Goal: Information Seeking & Learning: Check status

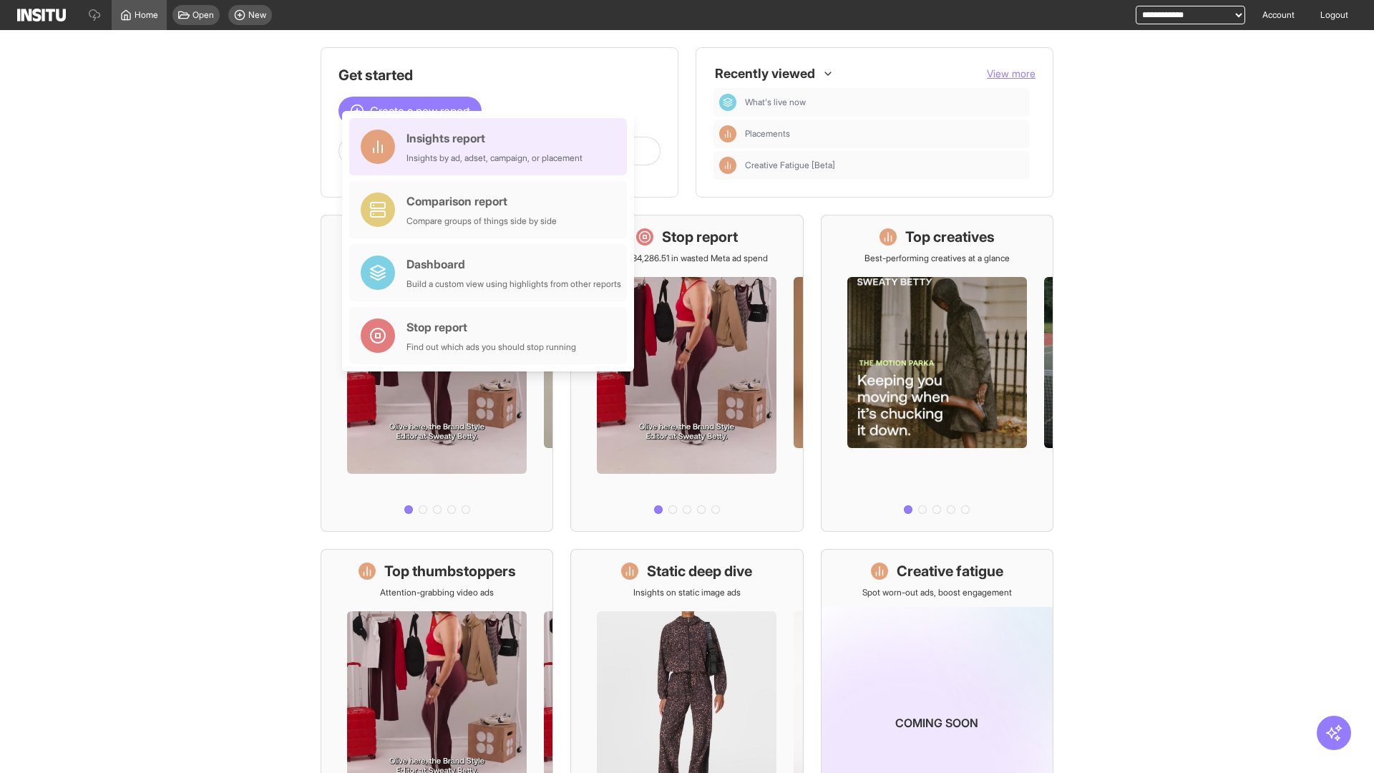
click at [491, 147] on div "Insights report Insights by ad, adset, campaign, or placement" at bounding box center [494, 146] width 176 height 34
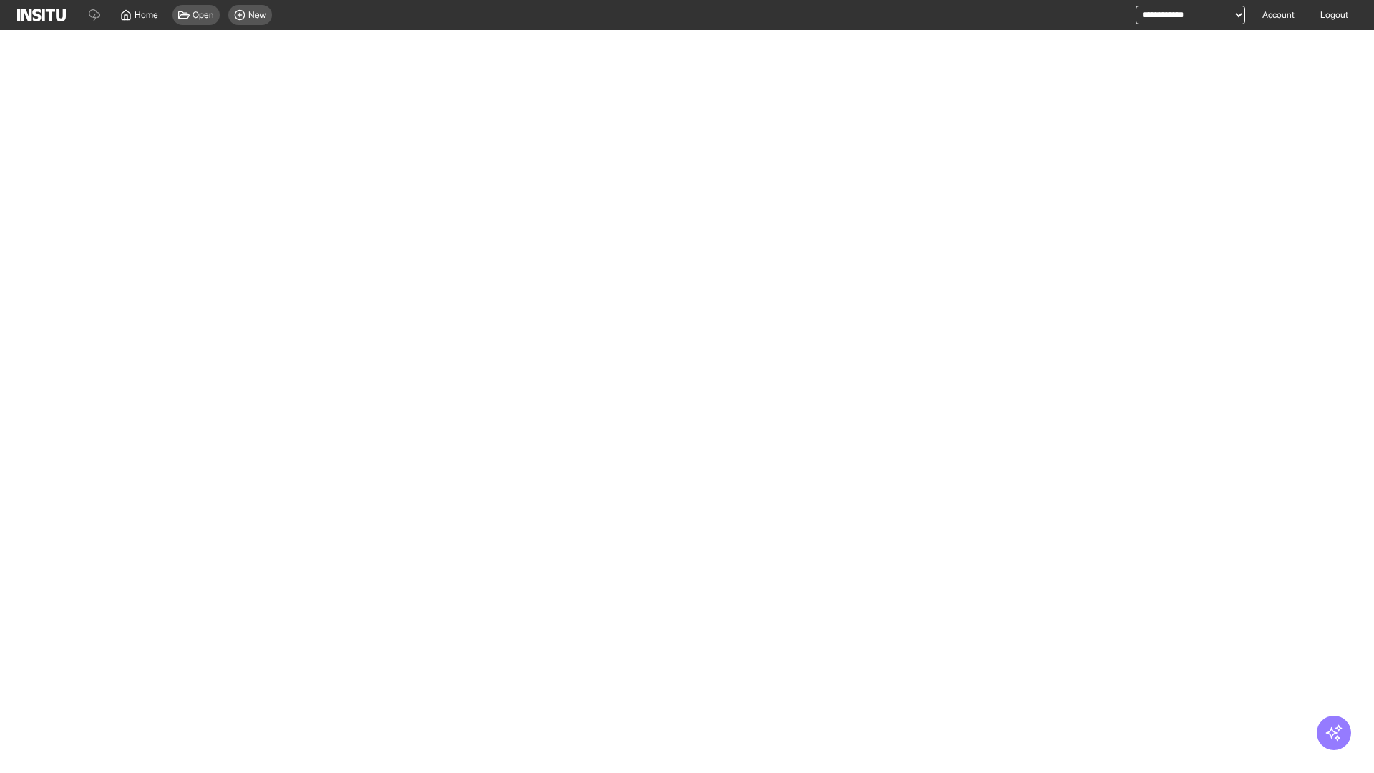
select select "**"
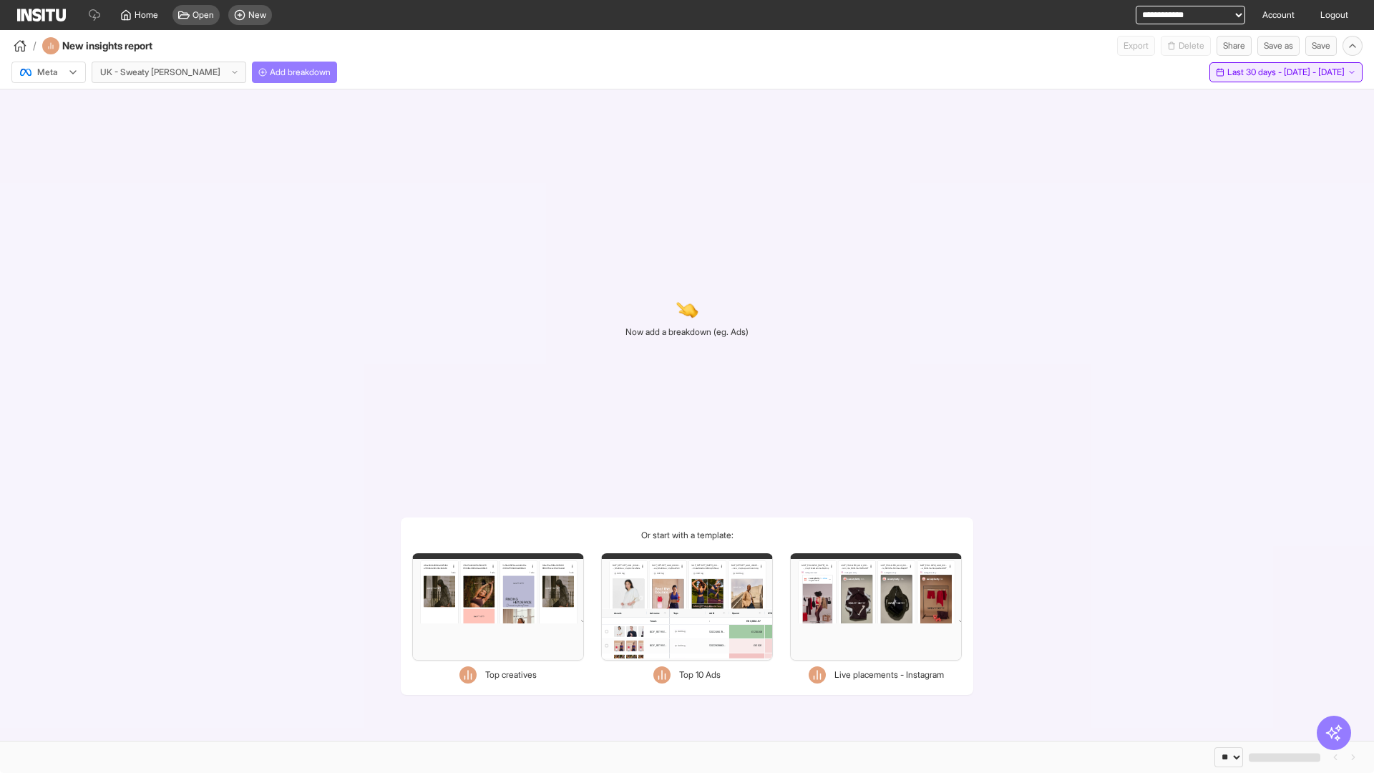
click at [1265, 72] on span "Last 30 days - [DATE] - [DATE]" at bounding box center [1285, 72] width 117 height 11
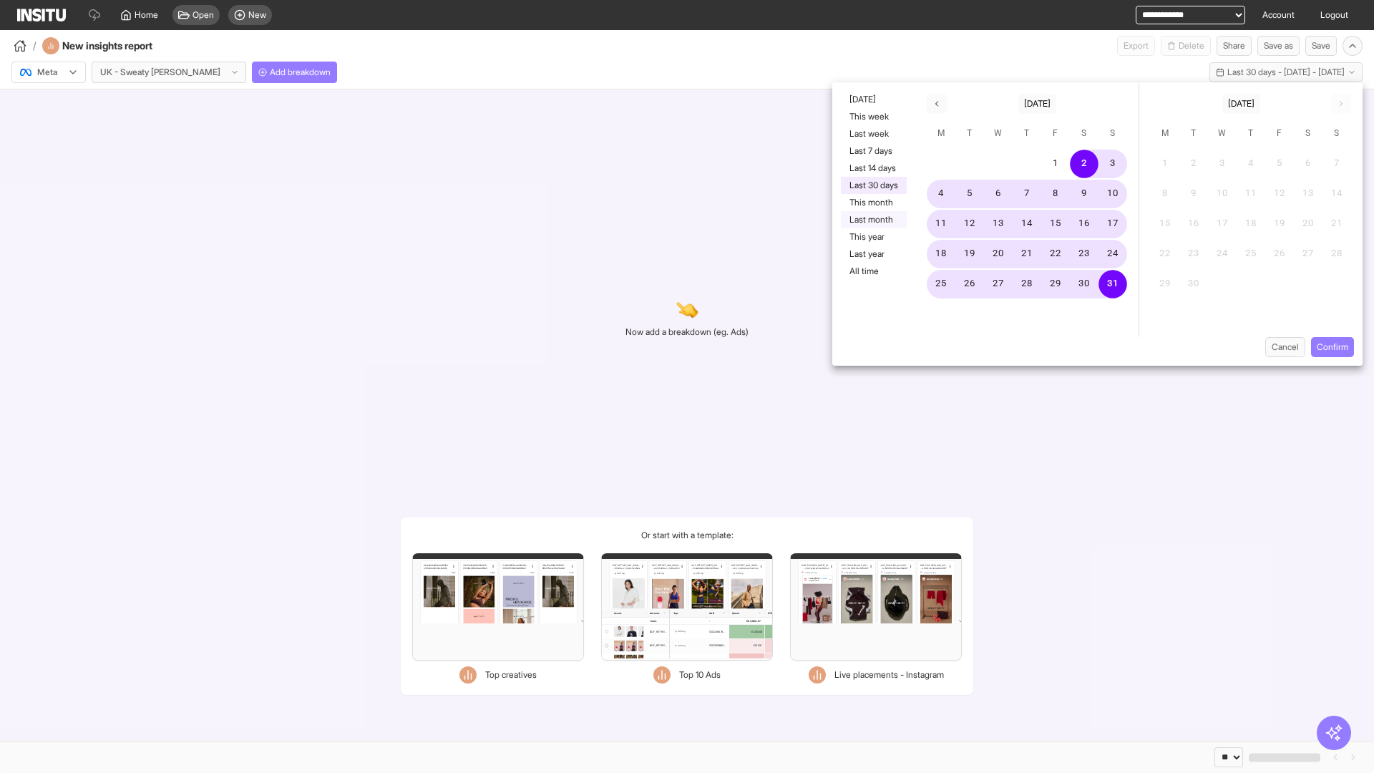
click at [872, 220] on button "Last month" at bounding box center [874, 219] width 66 height 17
